Goal: Task Accomplishment & Management: Use online tool/utility

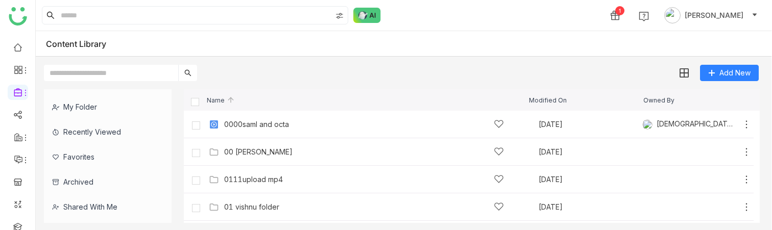
scroll to position [166, 0]
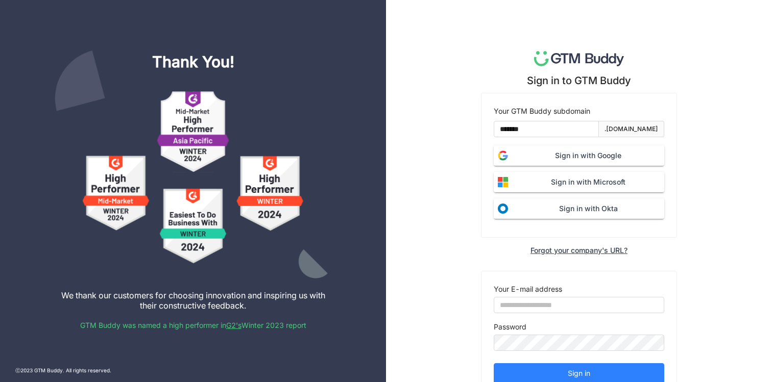
click at [614, 153] on span "Sign in with Google" at bounding box center [588, 155] width 152 height 11
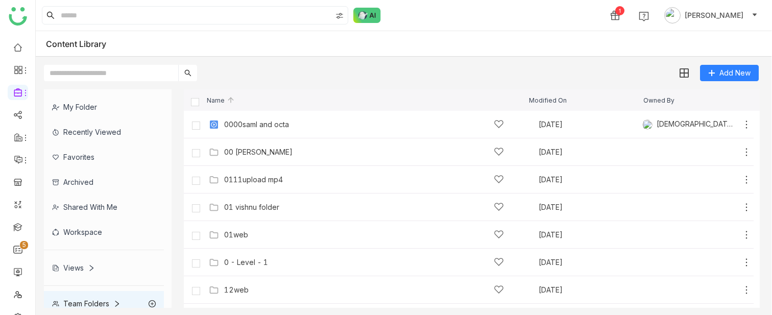
click at [221, 313] on div "My Folder Recently Viewed Favorites Archived Shared with me Workspace Views Tea…" at bounding box center [404, 198] width 736 height 235
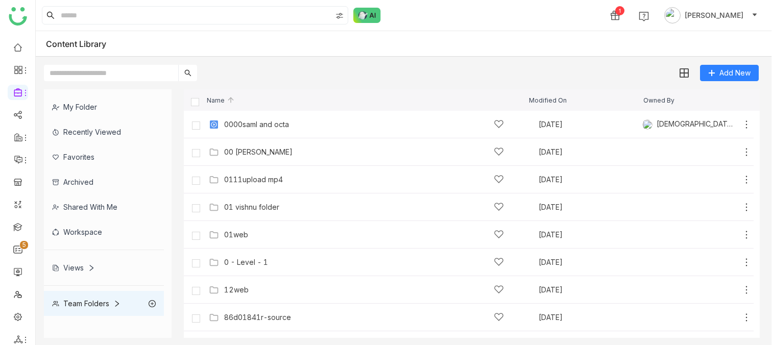
click at [115, 298] on div "Team Folders" at bounding box center [104, 303] width 120 height 25
click at [112, 311] on div "Team Folders" at bounding box center [104, 303] width 120 height 25
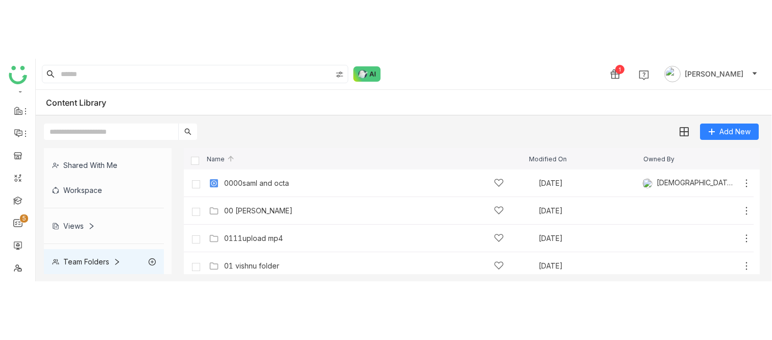
scroll to position [87, 0]
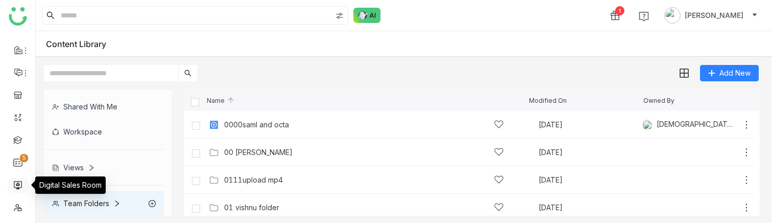
click at [17, 183] on link at bounding box center [17, 184] width 9 height 9
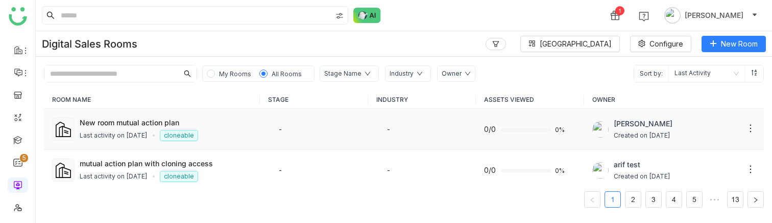
click at [313, 140] on td "-" at bounding box center [314, 129] width 108 height 41
click at [379, 138] on td "-" at bounding box center [422, 129] width 108 height 41
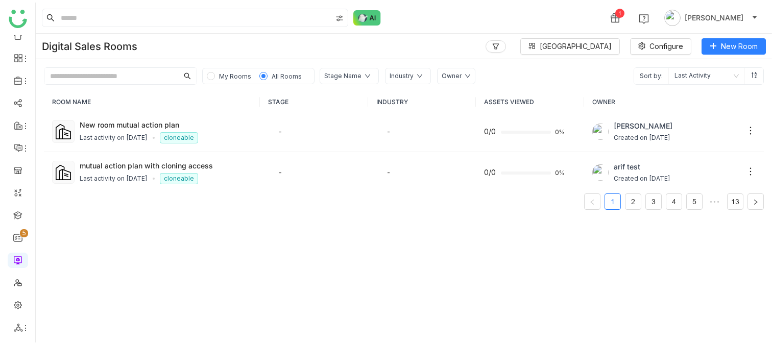
scroll to position [9, 0]
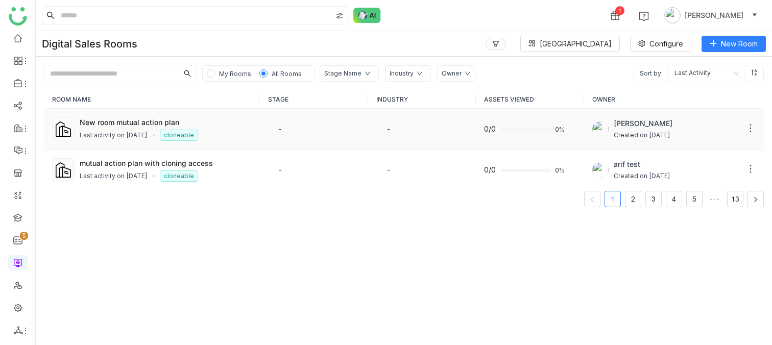
click at [316, 121] on td "-" at bounding box center [314, 129] width 108 height 41
click at [112, 120] on div "New room mutual action plan" at bounding box center [166, 122] width 172 height 11
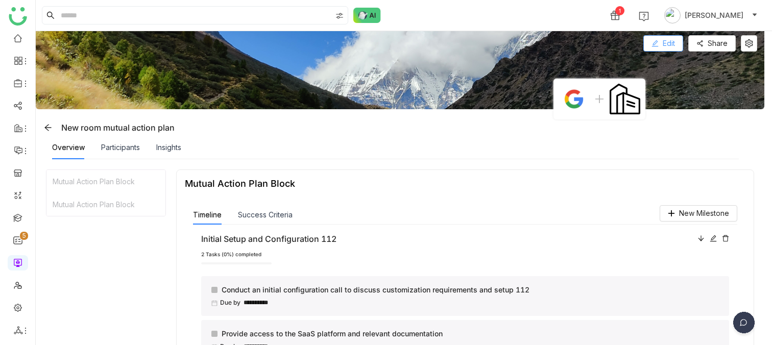
click at [657, 46] on button "Edit" at bounding box center [663, 43] width 40 height 16
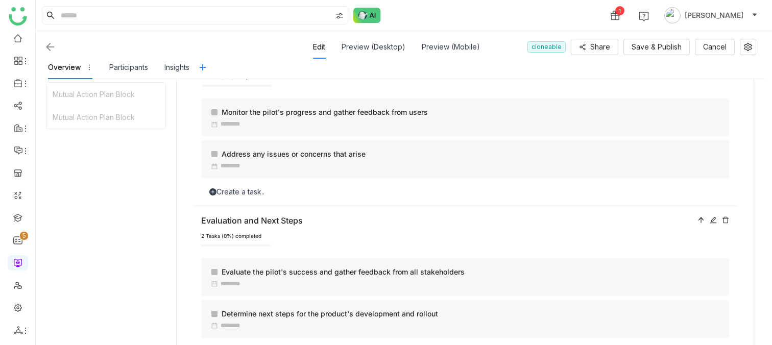
scroll to position [848, 0]
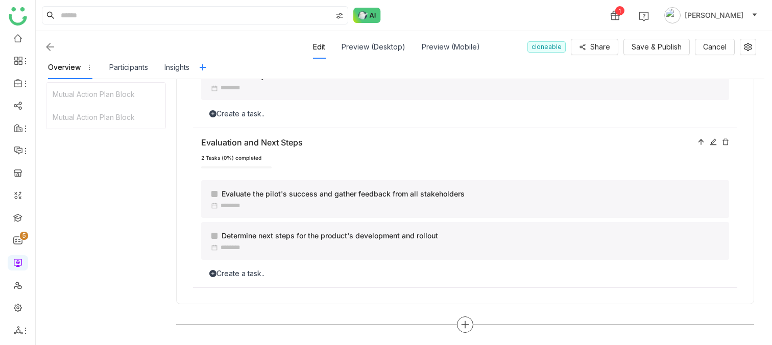
click at [468, 323] on icon at bounding box center [464, 324] width 9 height 9
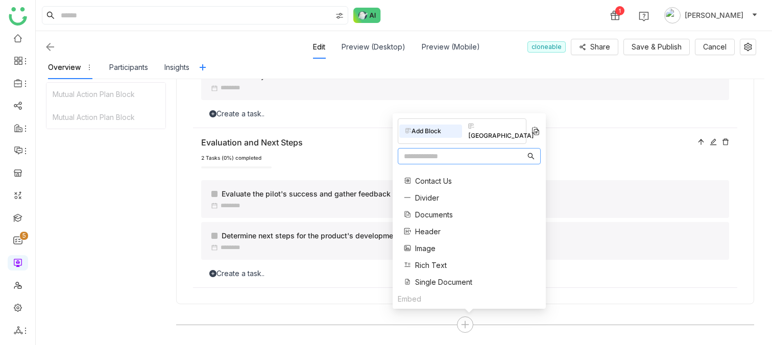
scroll to position [33, 0]
click at [437, 212] on span "Documents" at bounding box center [434, 213] width 38 height 11
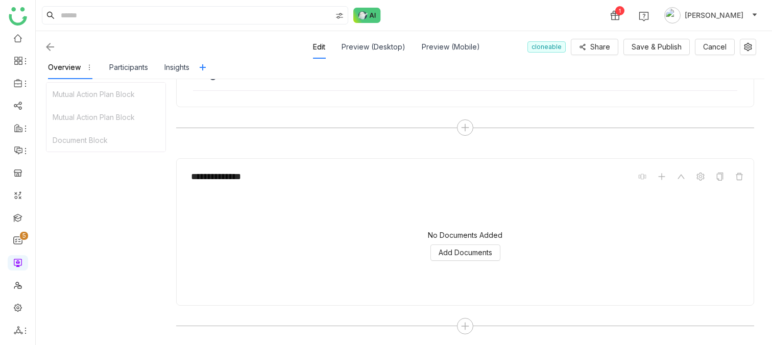
scroll to position [1046, 0]
click at [666, 173] on icon at bounding box center [661, 175] width 8 height 8
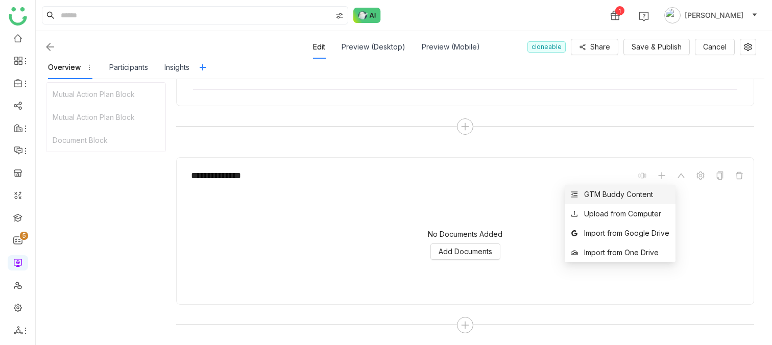
click at [639, 194] on div "GTM Buddy Content" at bounding box center [618, 194] width 69 height 11
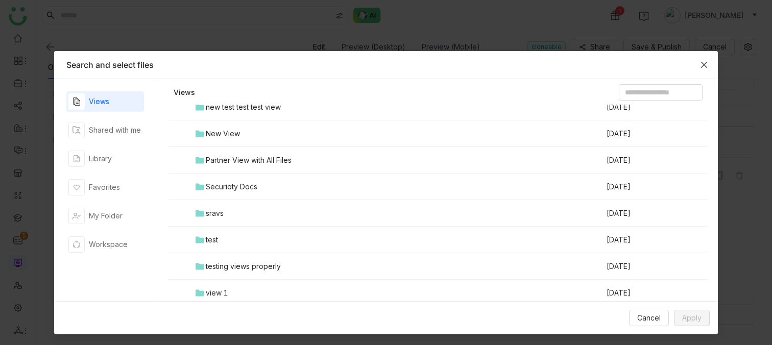
scroll to position [2, 0]
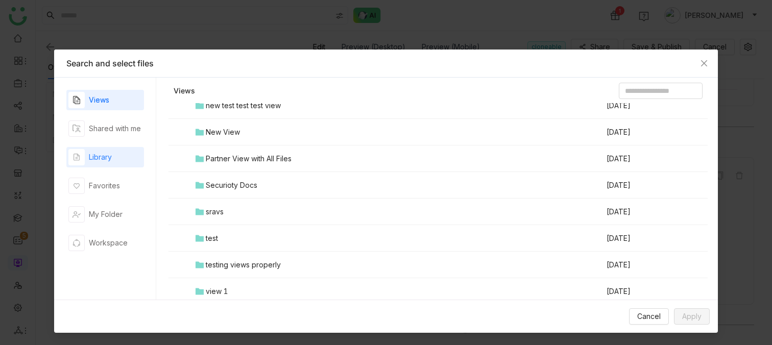
click at [106, 160] on div "Library" at bounding box center [100, 157] width 23 height 11
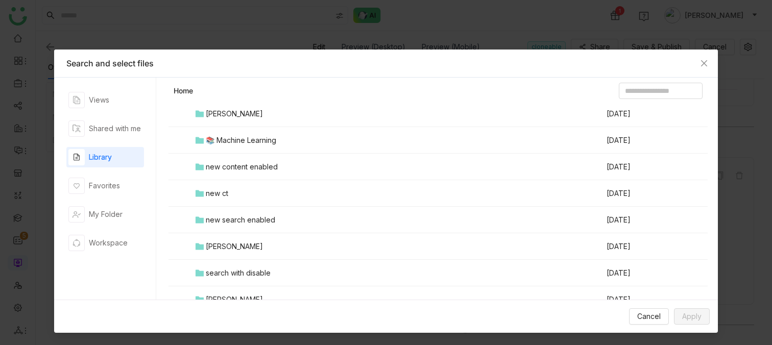
scroll to position [799, 0]
